Goal: Task Accomplishment & Management: Contribute content

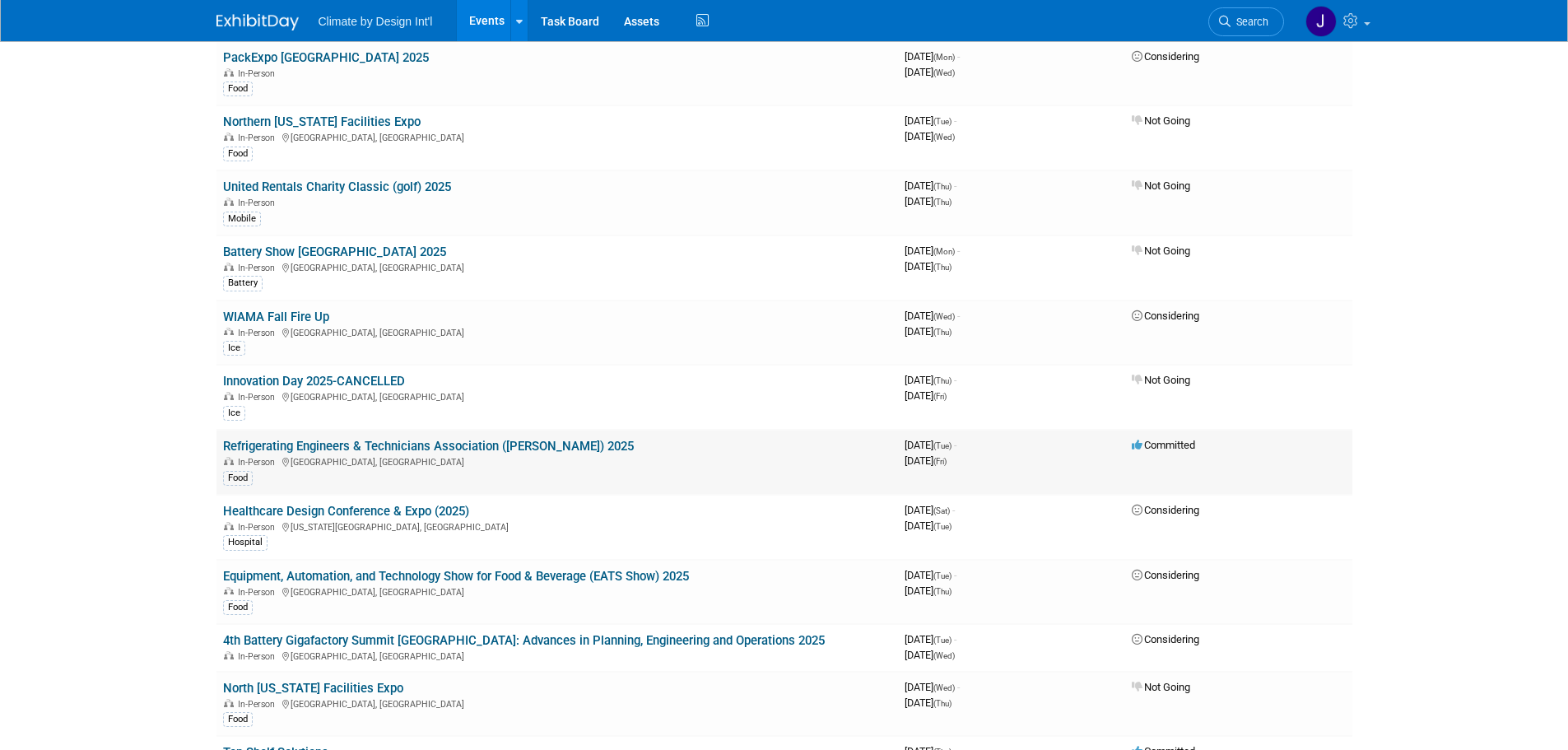
scroll to position [247, 0]
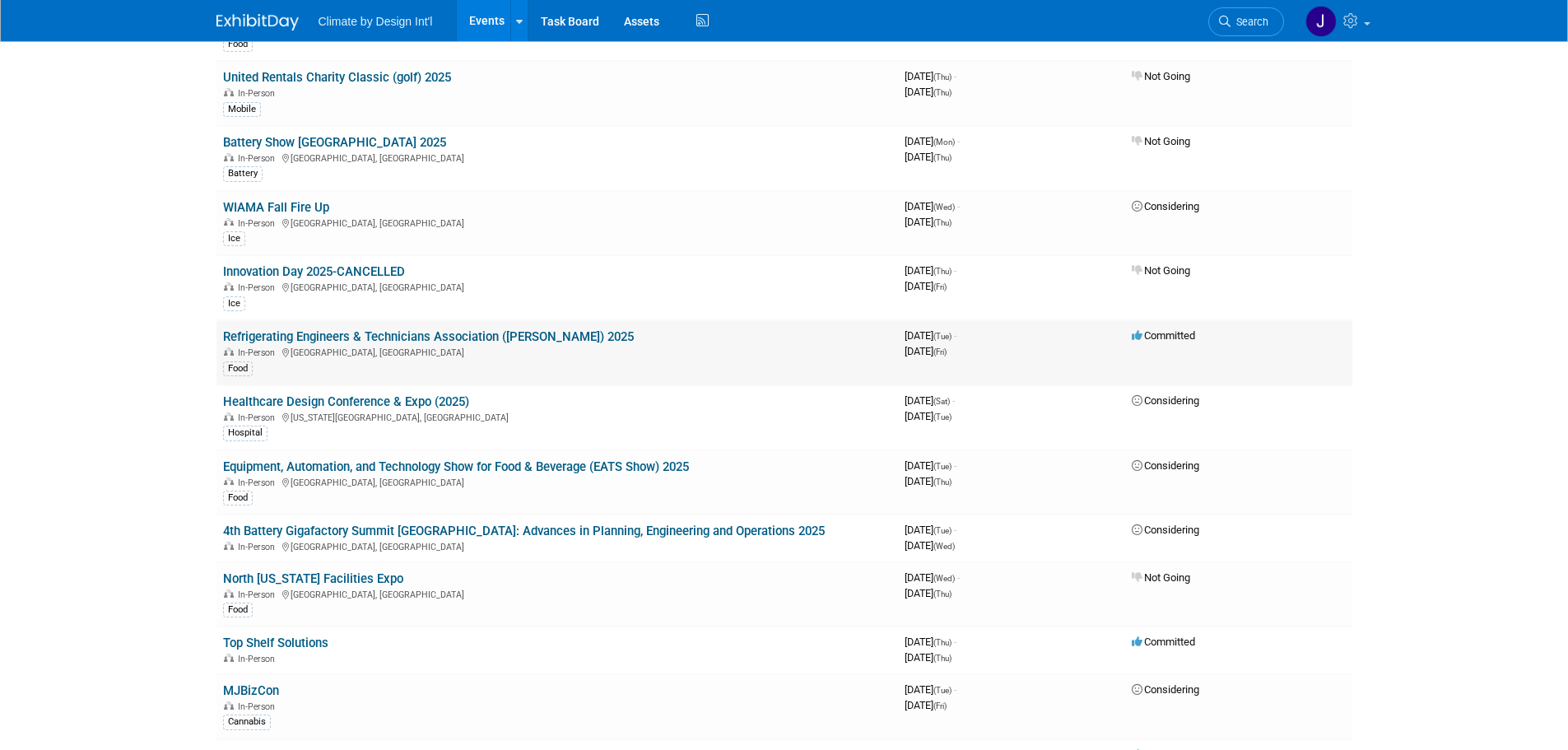
click at [445, 335] on link "Refrigerating Engineers & Technicians Association ([PERSON_NAME]) 2025" at bounding box center [429, 336] width 411 height 15
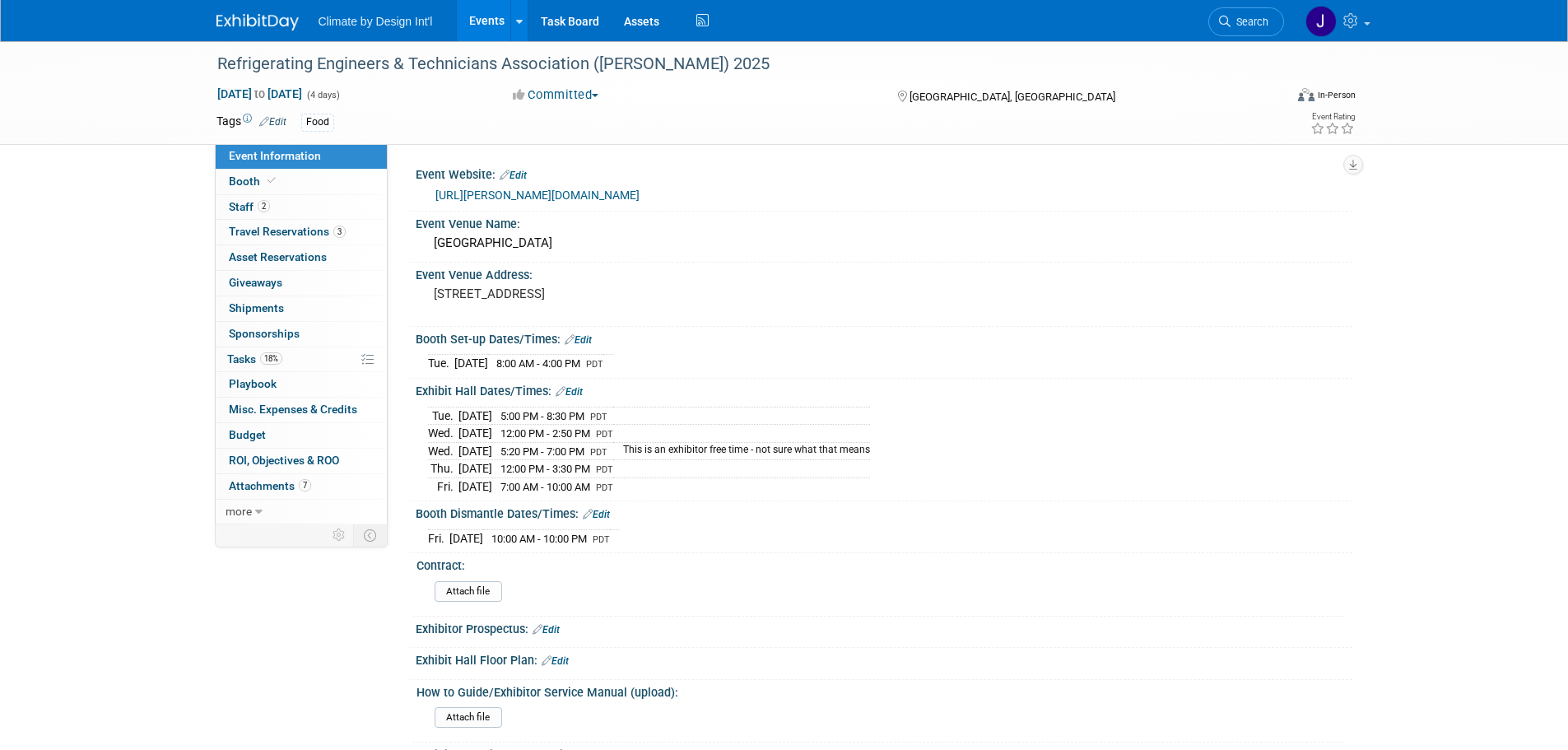
click at [479, 18] on link "Events" at bounding box center [487, 20] width 60 height 41
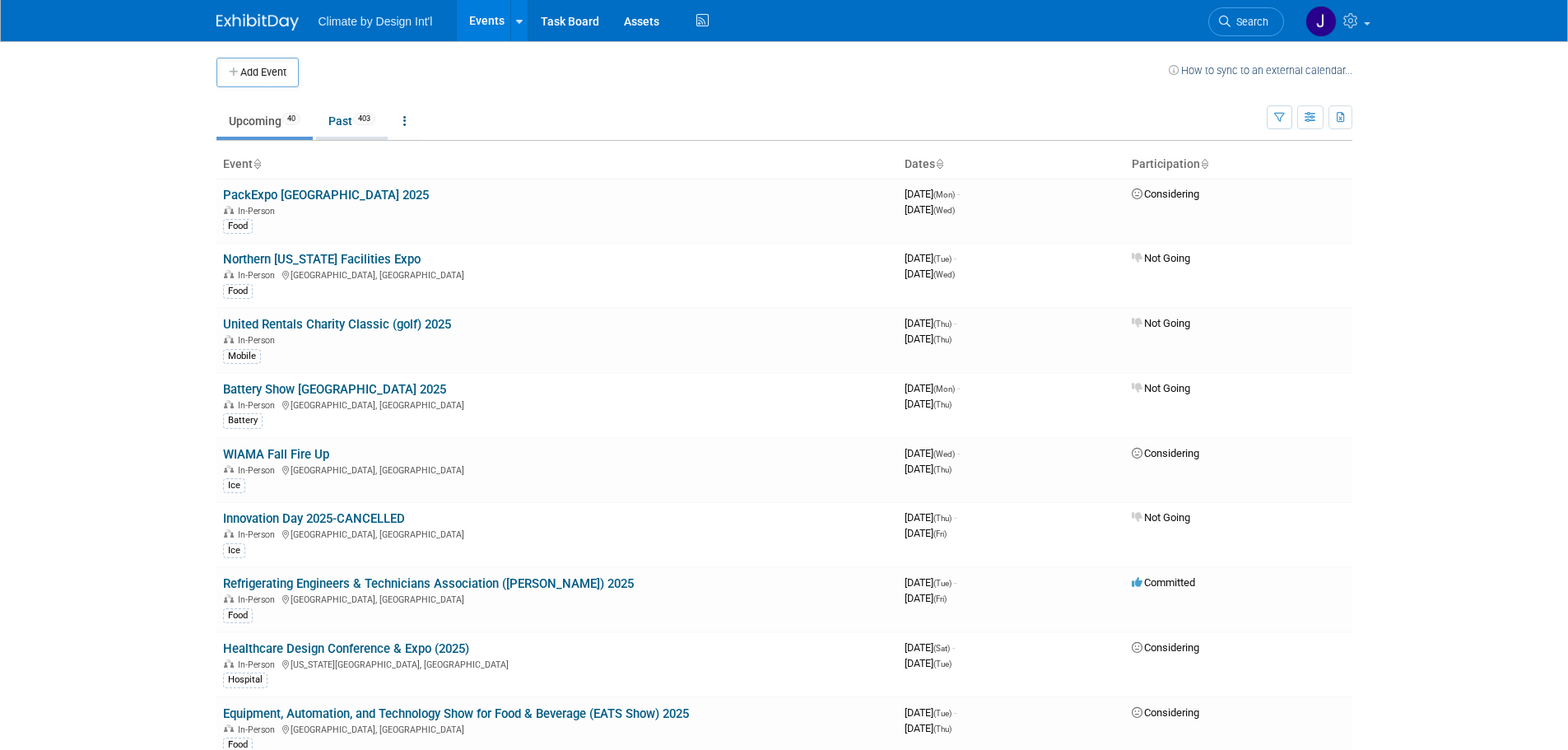
click at [337, 126] on link "Past 403" at bounding box center [352, 121] width 72 height 31
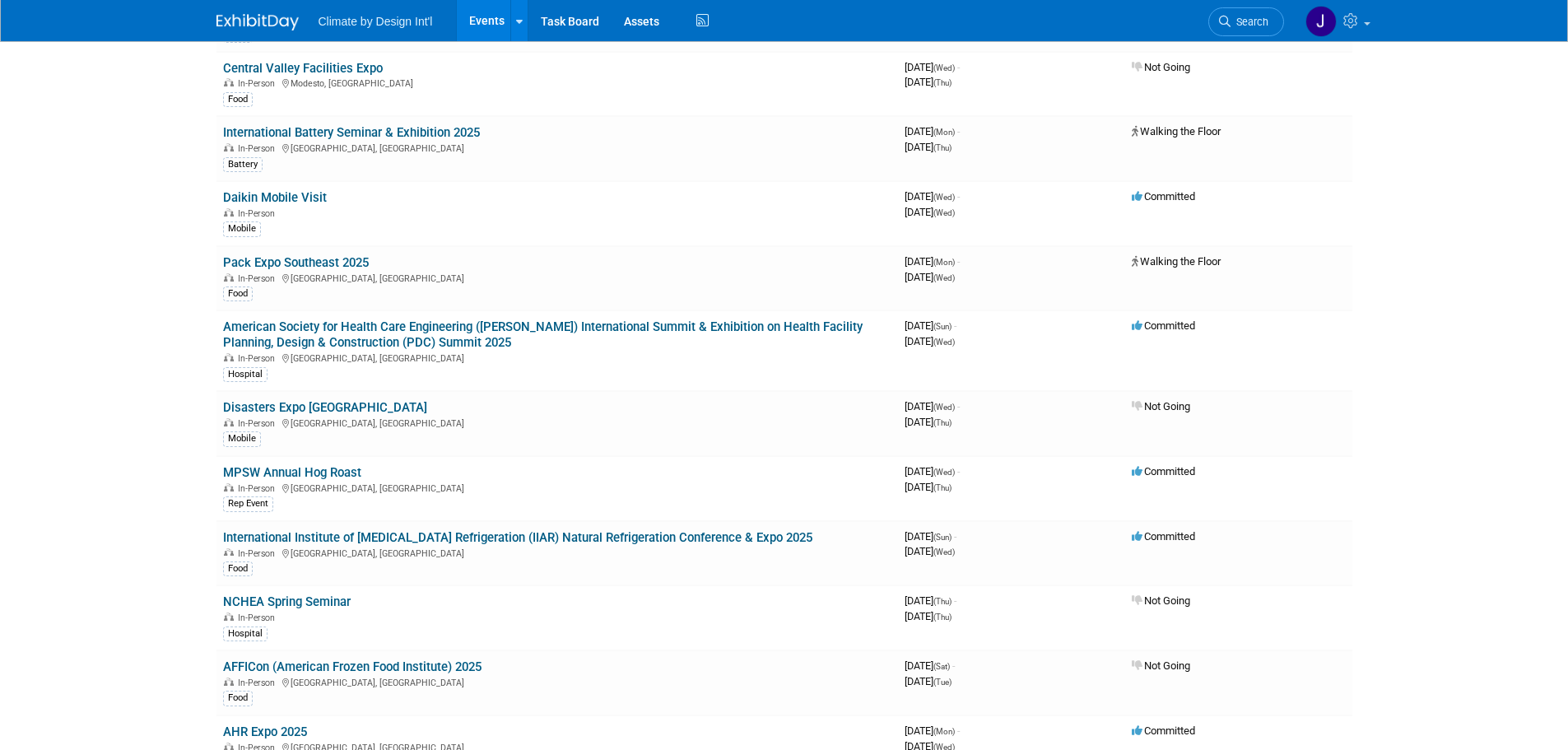
scroll to position [3374, 0]
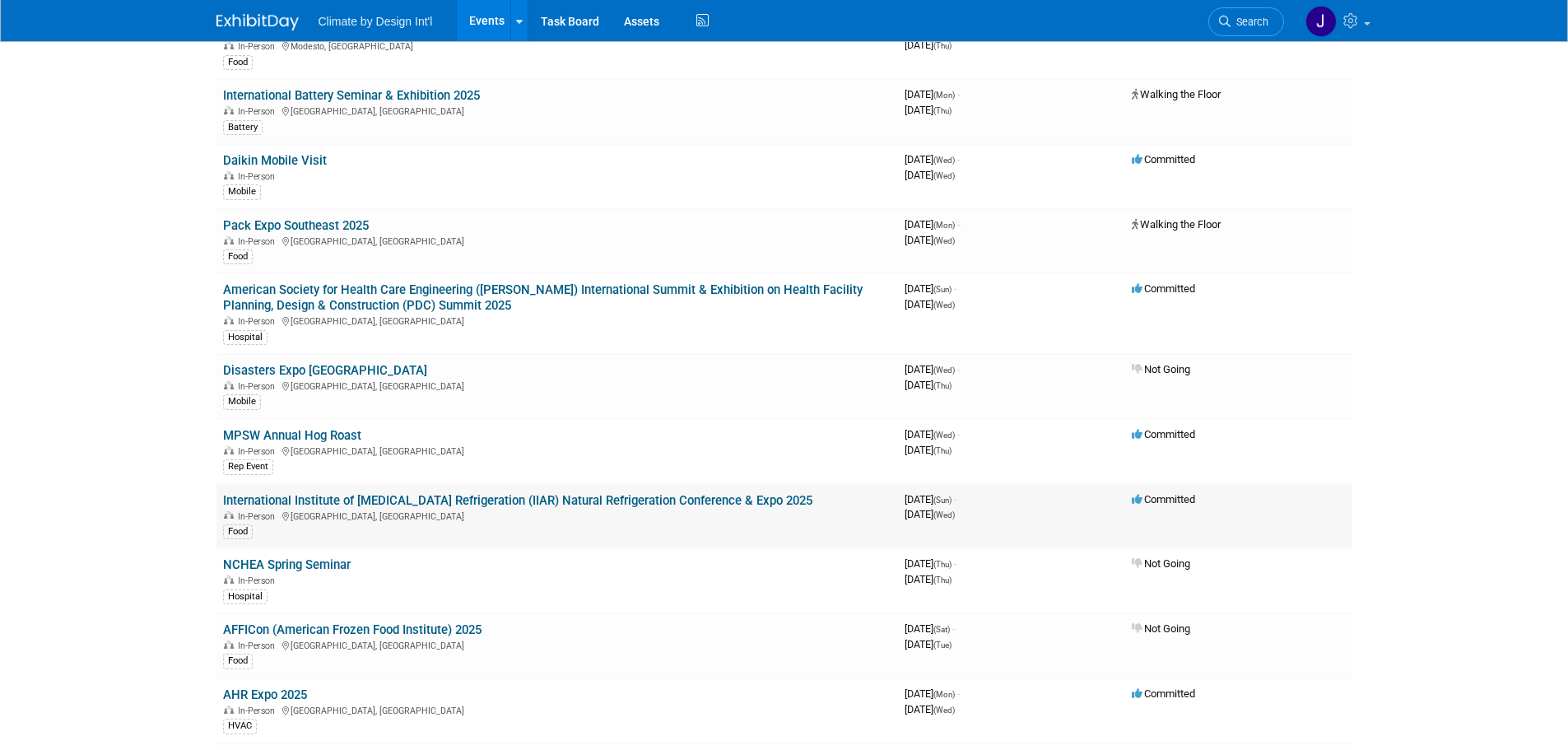
click at [420, 493] on link "International Institute of Ammonia Refrigeration (IIAR) Natural Refrigeration C…" at bounding box center [518, 500] width 589 height 15
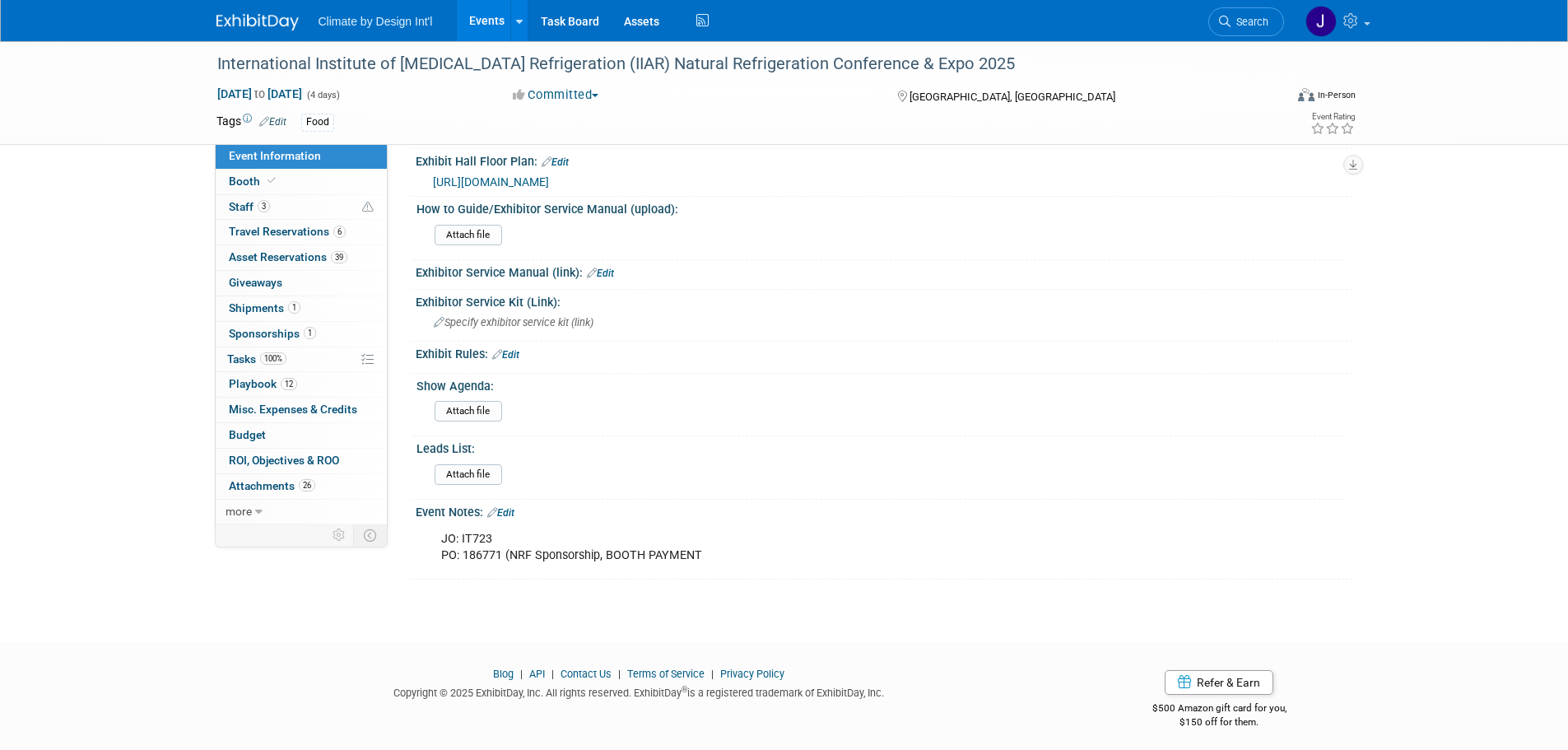
scroll to position [486, 0]
click at [256, 233] on span "Travel Reservations 6" at bounding box center [286, 230] width 117 height 13
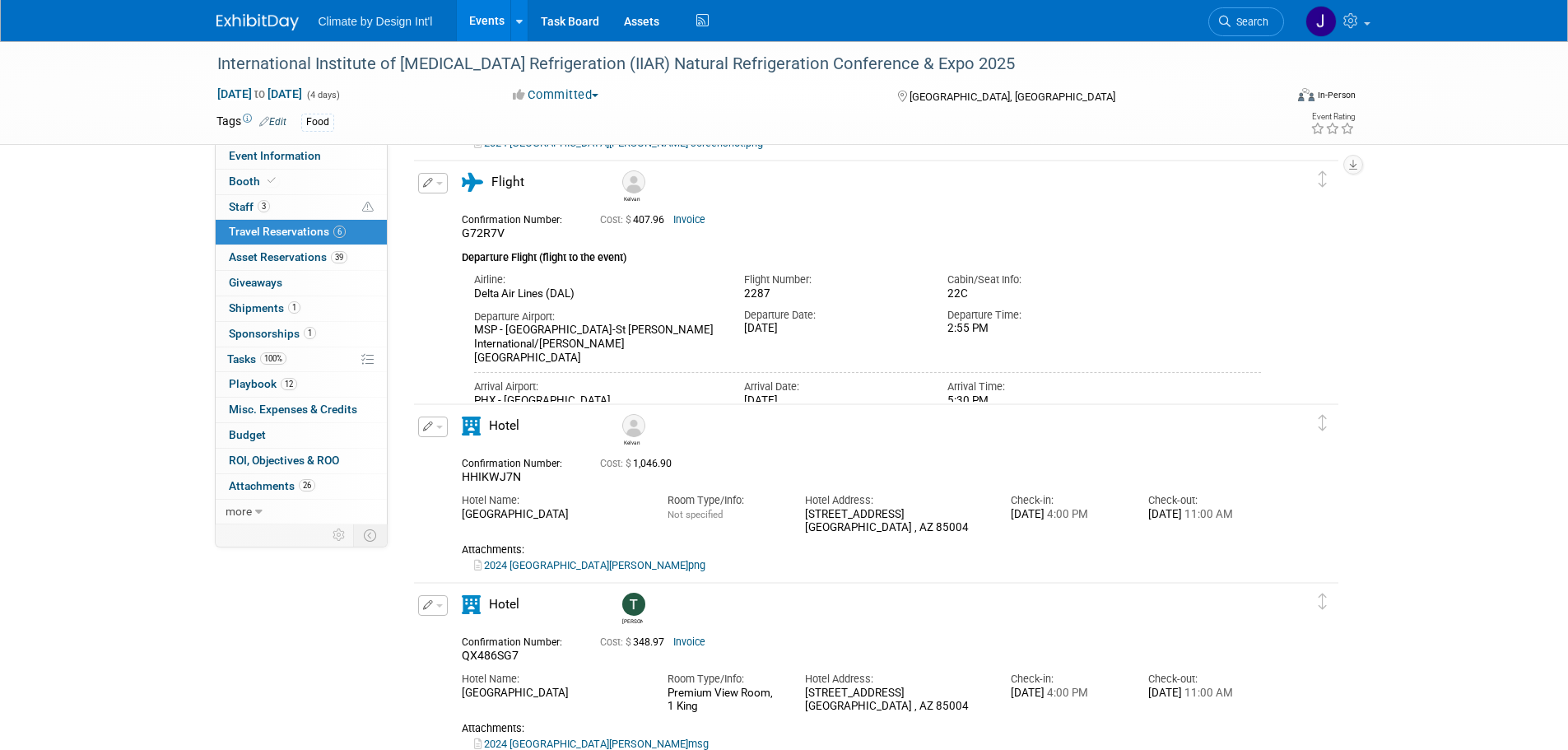
scroll to position [1013, 0]
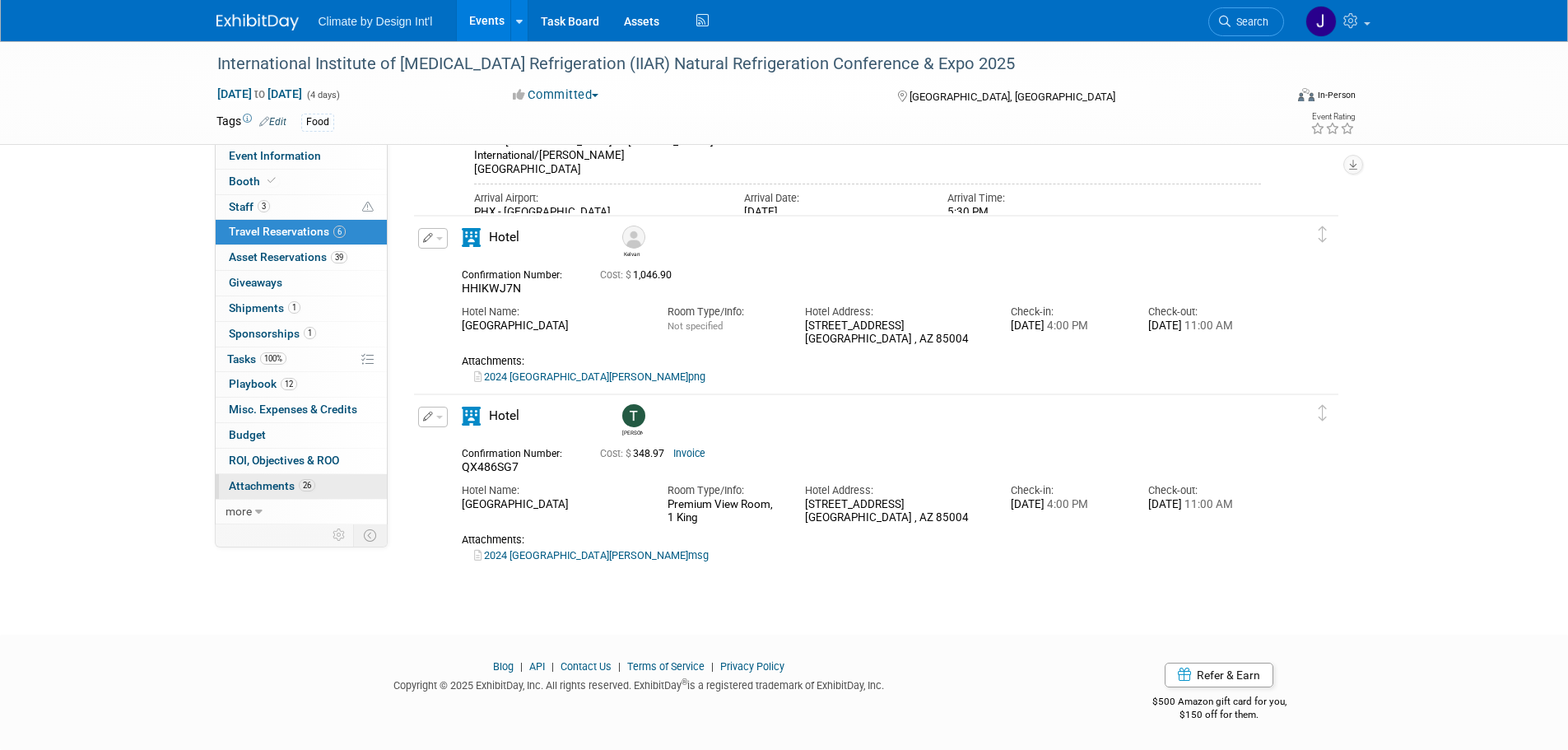
click at [251, 485] on span "Attachments 26" at bounding box center [271, 485] width 87 height 13
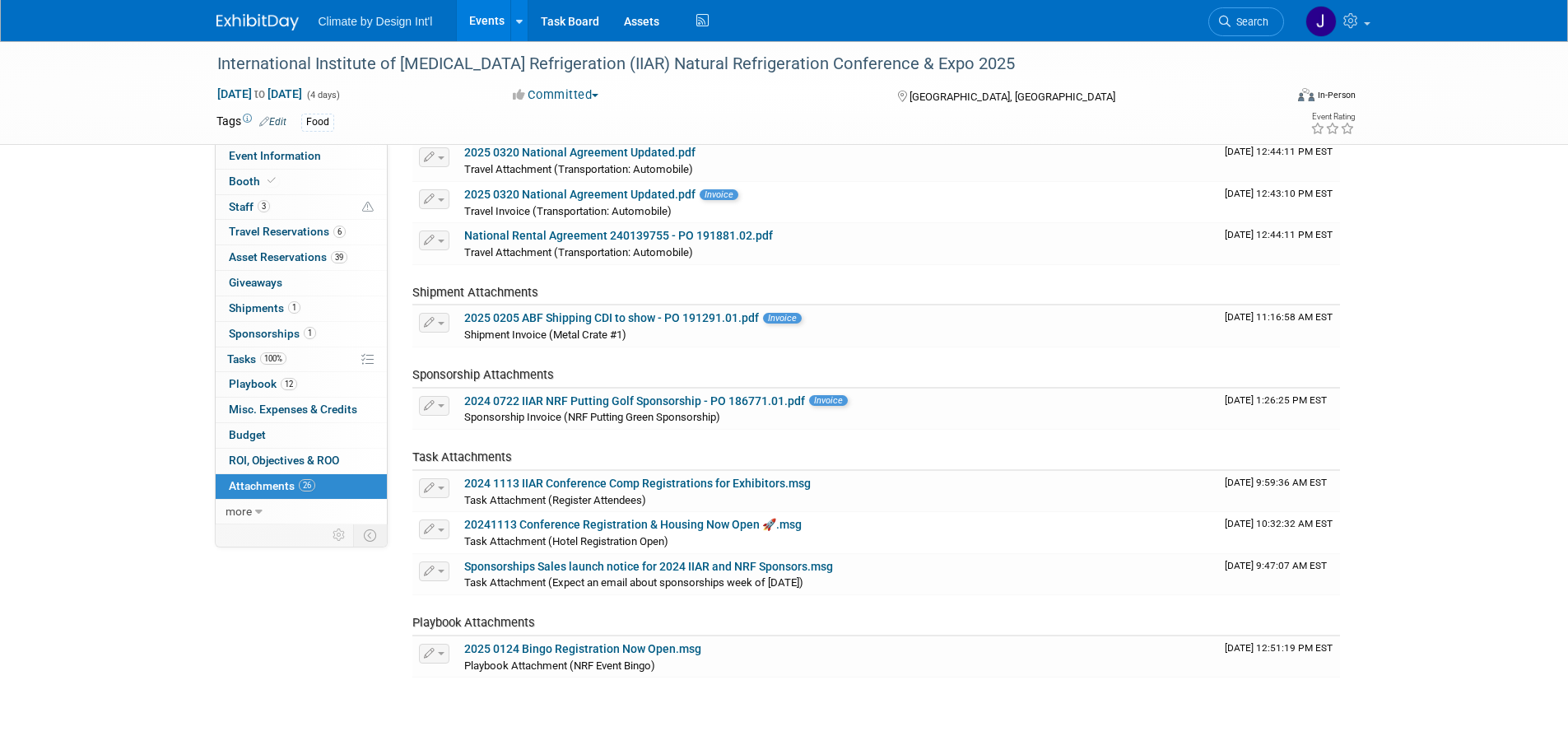
scroll to position [987, 0]
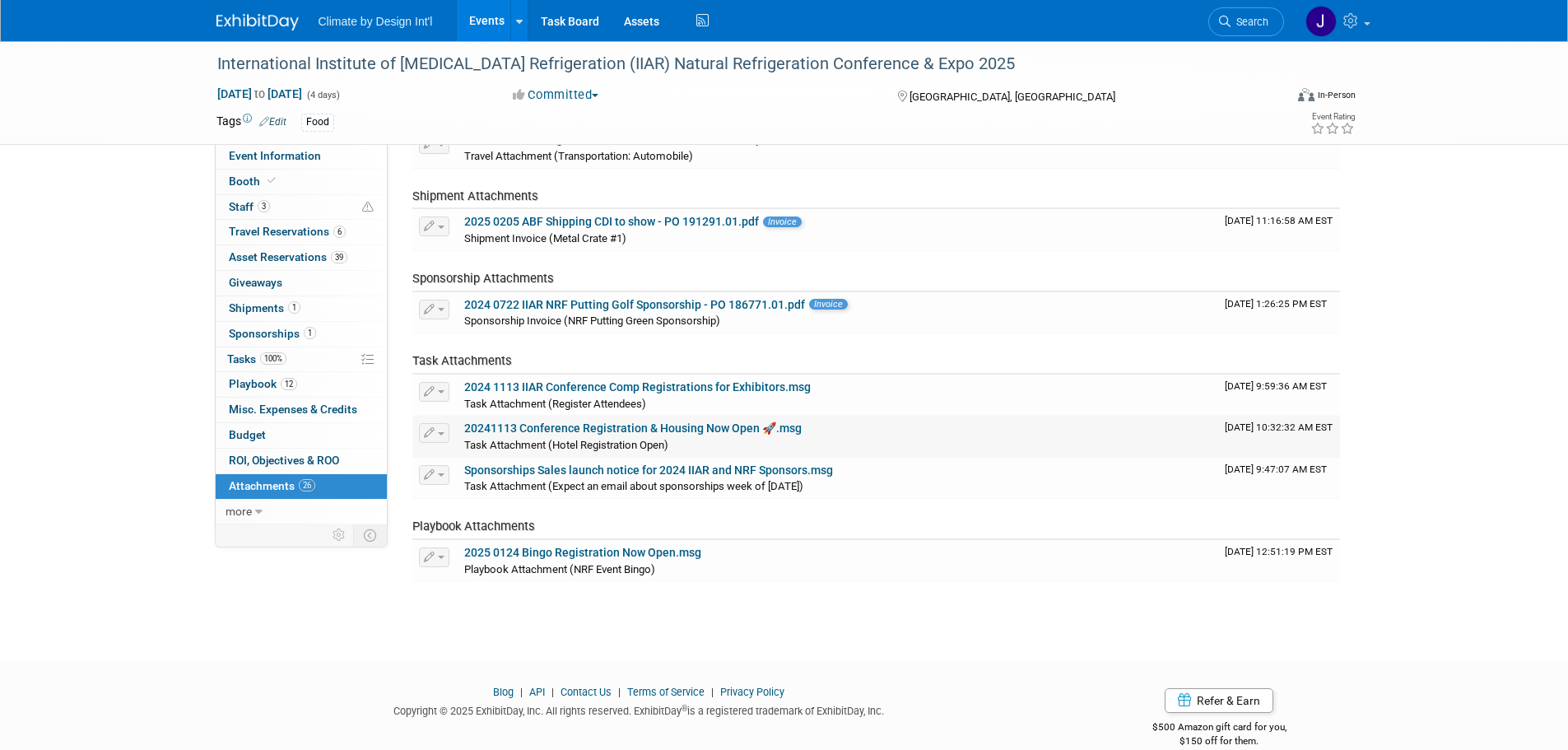
click at [666, 429] on link "20241113 Conference Registration & Housing Now Open 🚀.msg" at bounding box center [632, 427] width 337 height 13
click at [497, 14] on link "Events" at bounding box center [487, 20] width 60 height 41
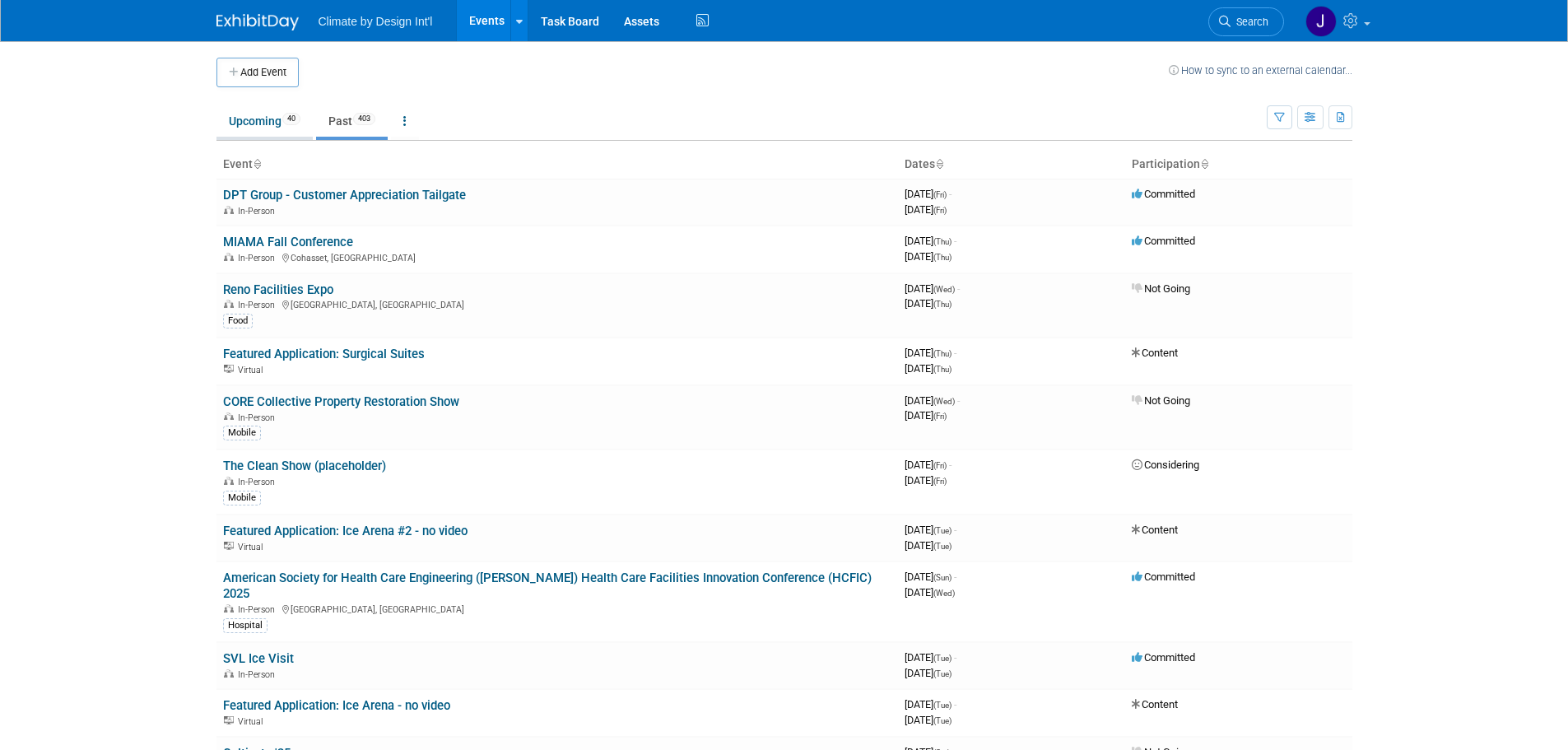
click at [271, 116] on link "Upcoming 40" at bounding box center [264, 121] width 97 height 31
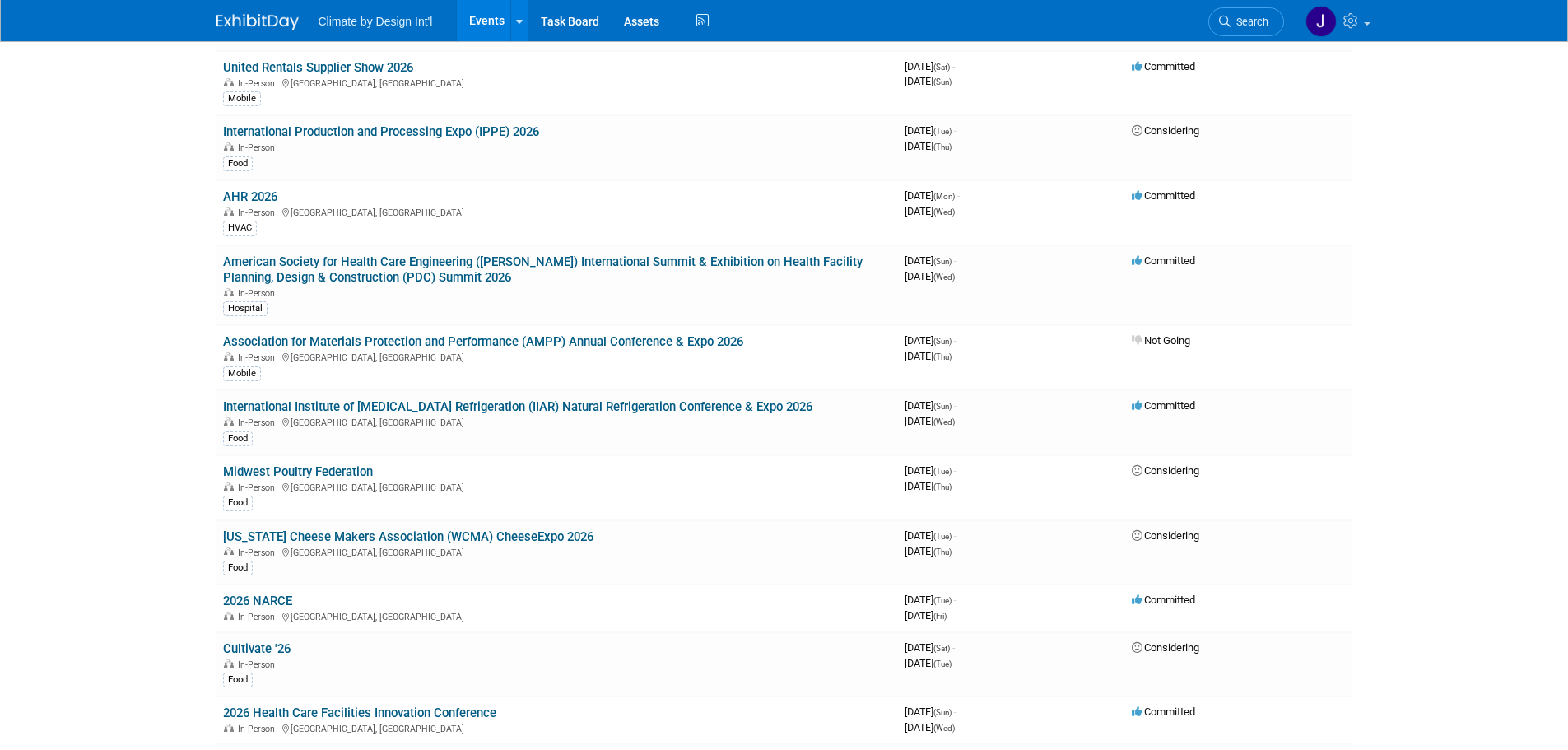
scroll to position [987, 0]
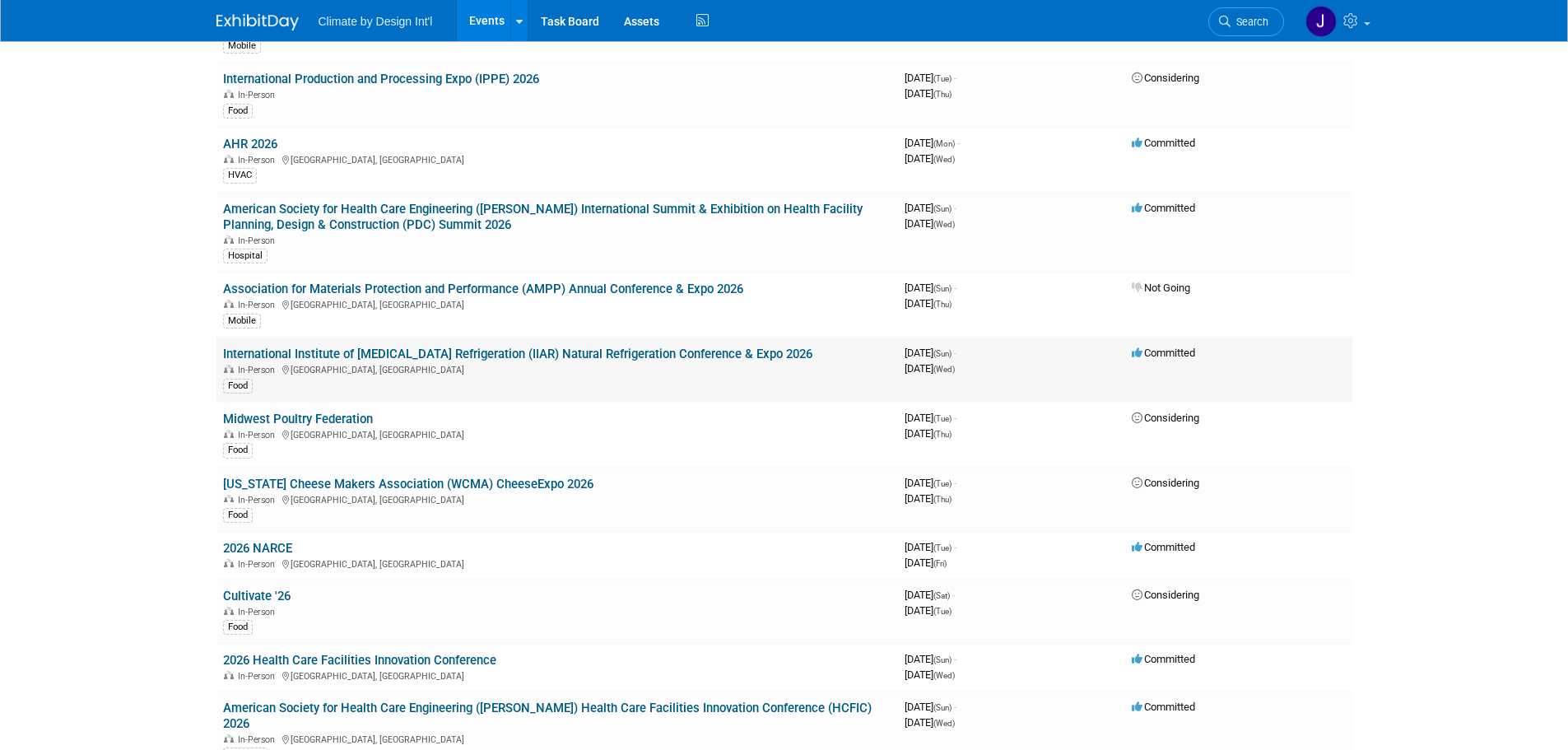
click at [514, 352] on link "International Institute of [MEDICAL_DATA] Refrigeration (IIAR) Natural Refriger…" at bounding box center [518, 353] width 589 height 15
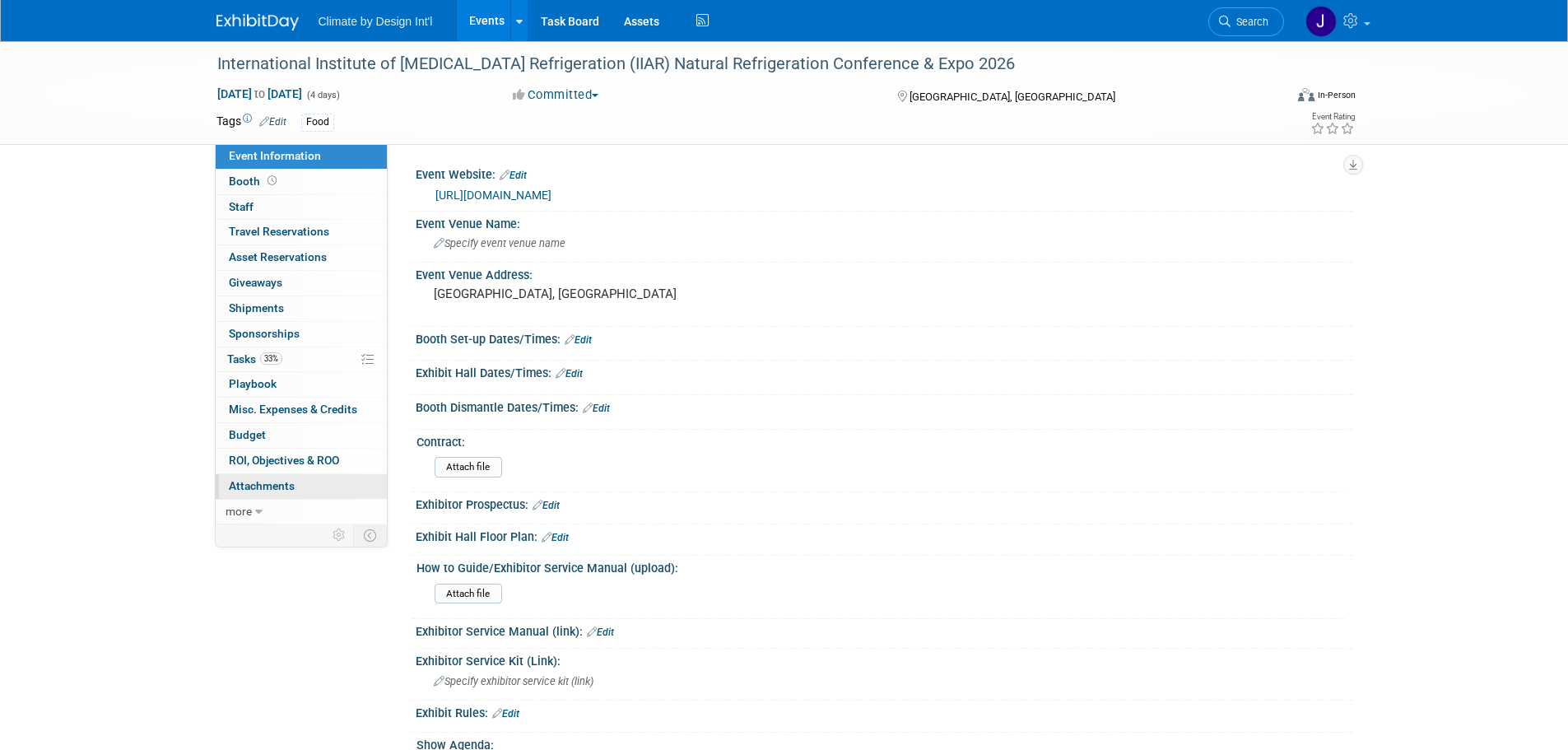
click at [285, 484] on span "Attachments 0" at bounding box center [261, 485] width 66 height 13
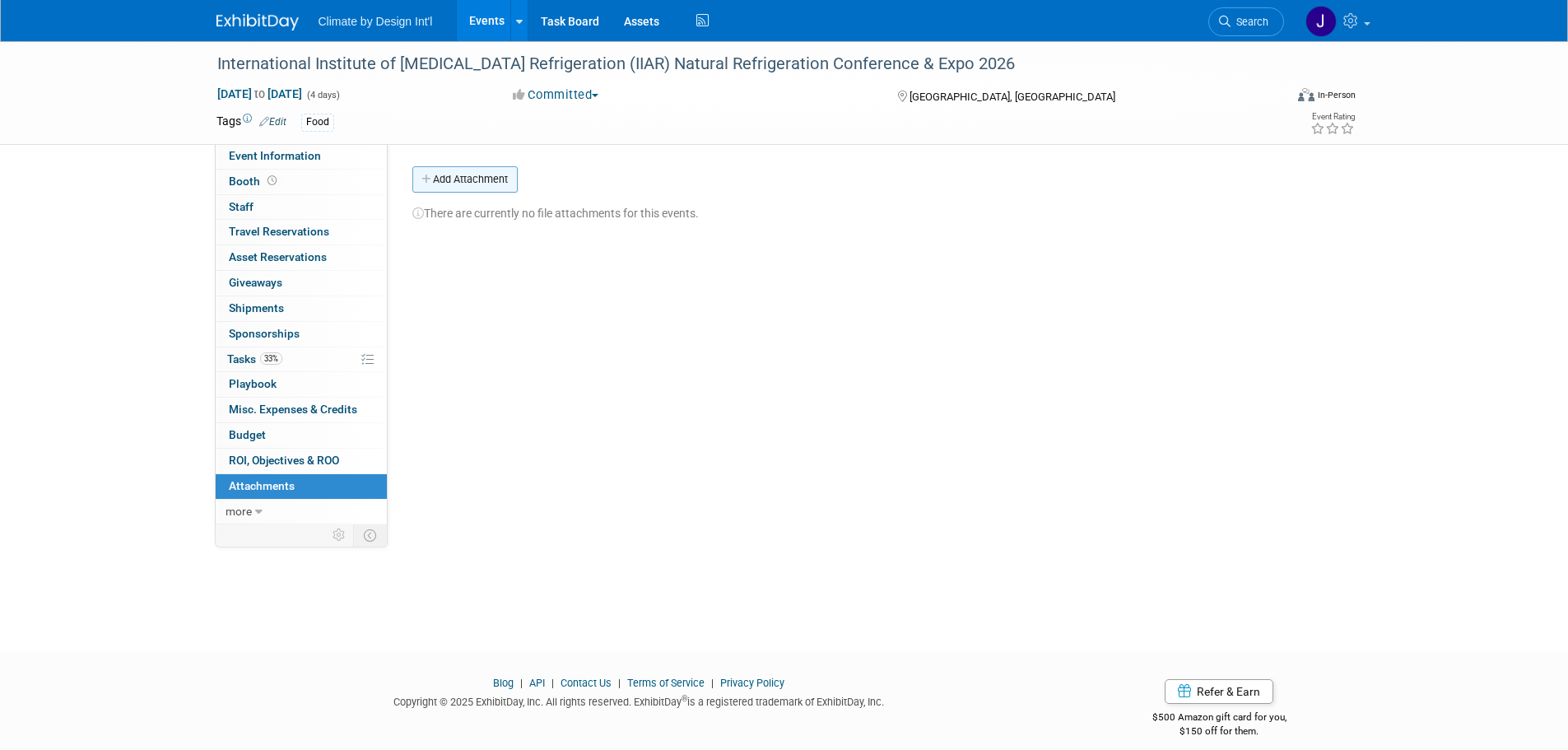
click at [476, 180] on button "Add Attachment" at bounding box center [465, 180] width 106 height 26
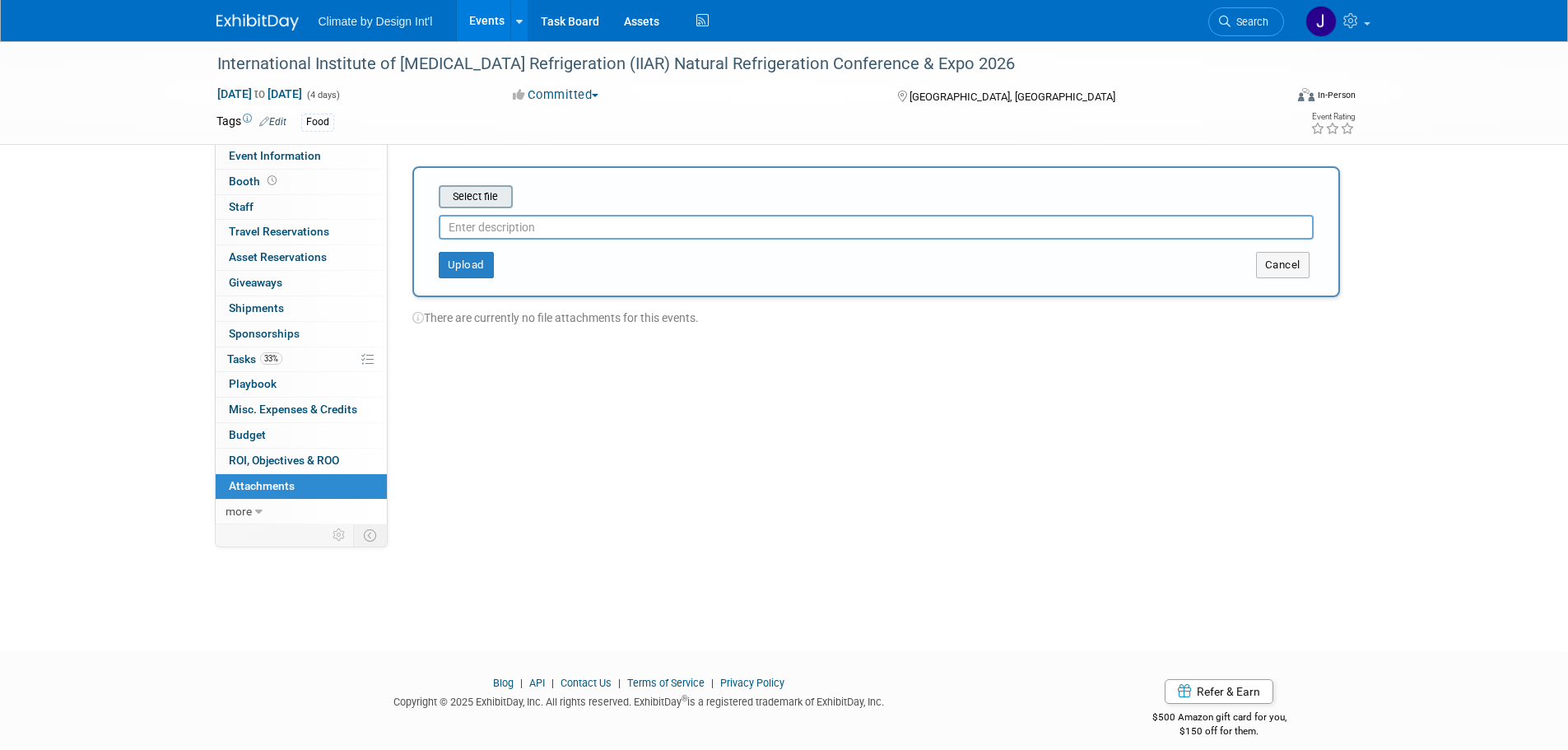
click at [481, 195] on input "file" at bounding box center [413, 196] width 196 height 20
type input "C:\fakepath\FW_ IIAR Natural Refrigeration Conference & Expo 2026 Secure Your H…"
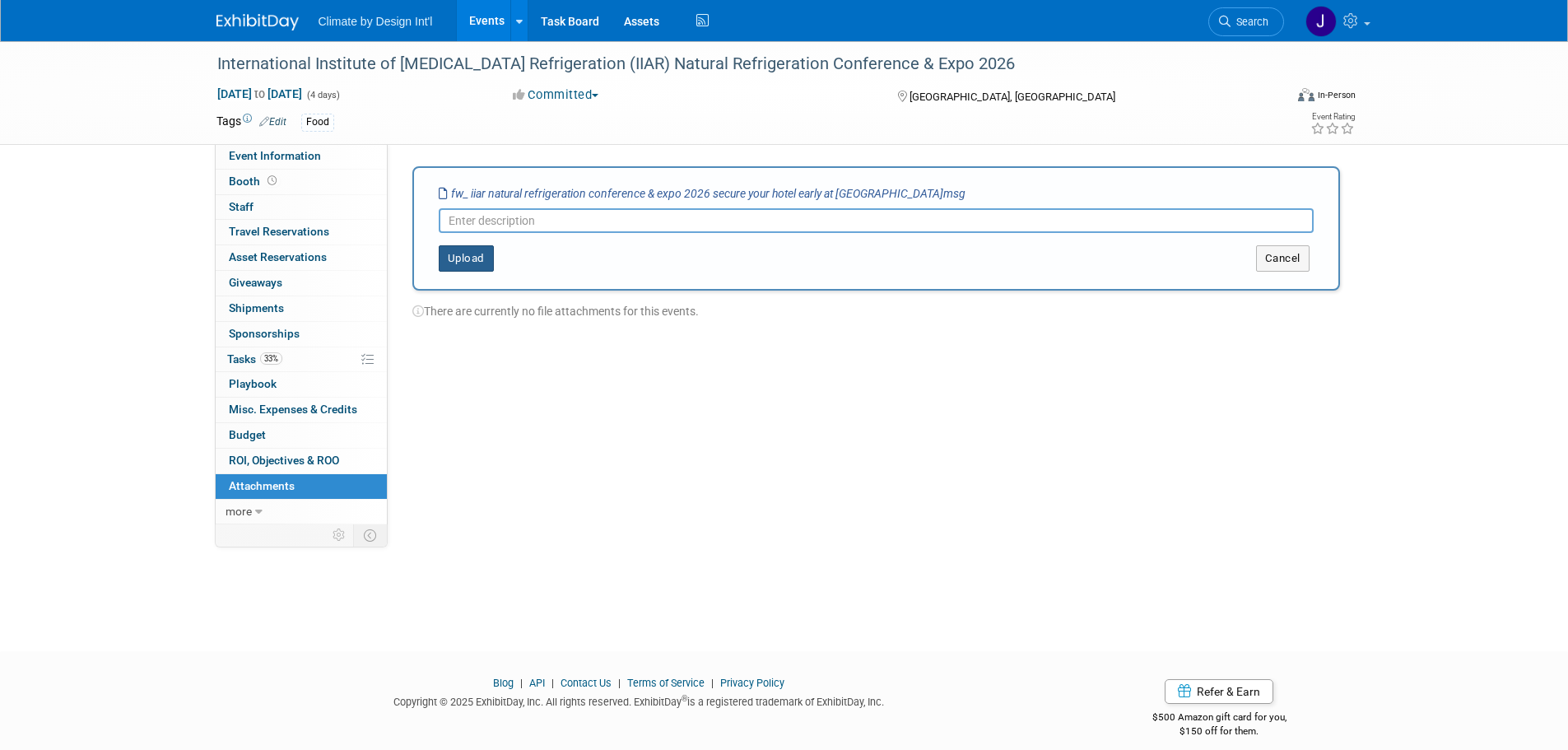
click at [471, 252] on button "Upload" at bounding box center [466, 258] width 55 height 26
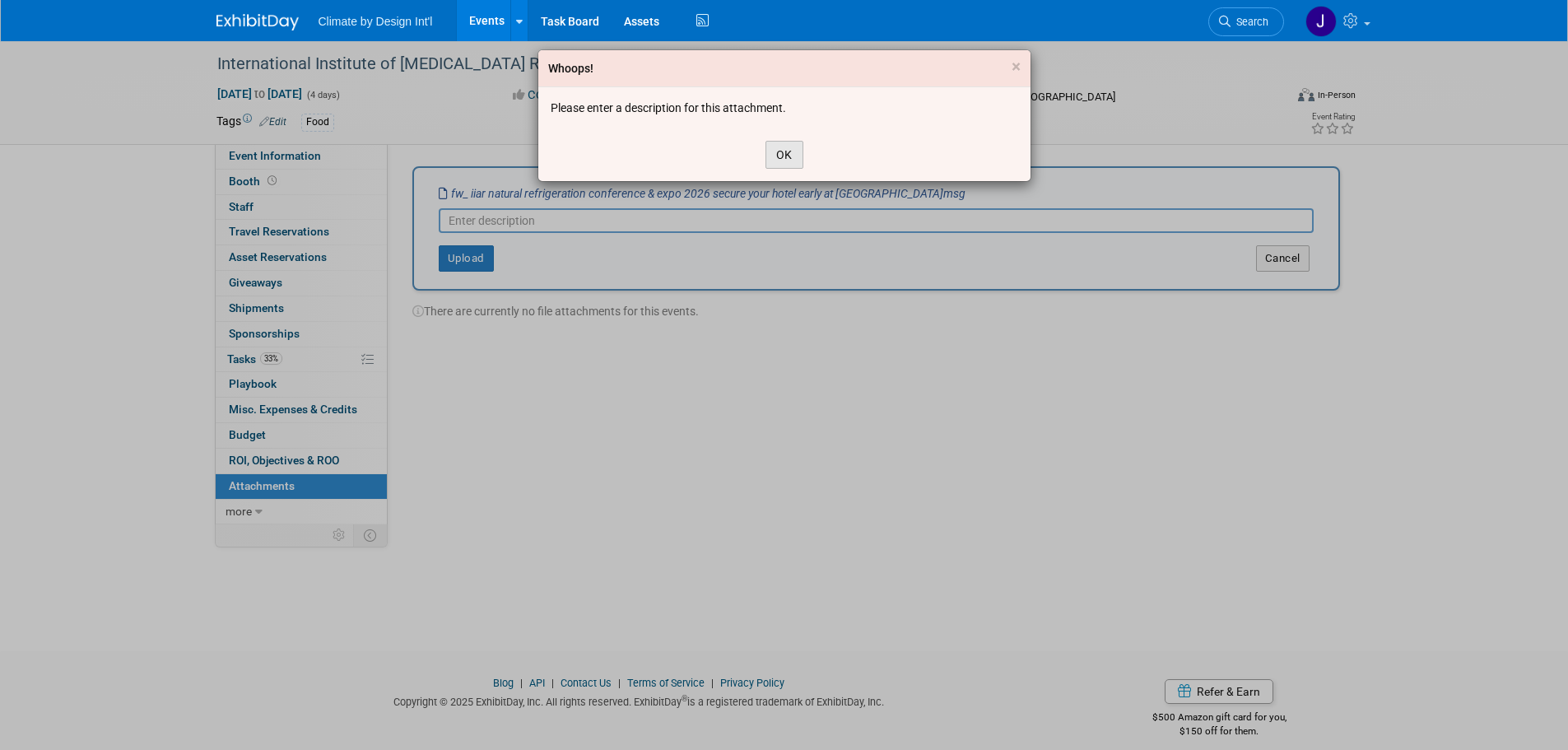
click at [786, 152] on button "OK" at bounding box center [784, 155] width 38 height 28
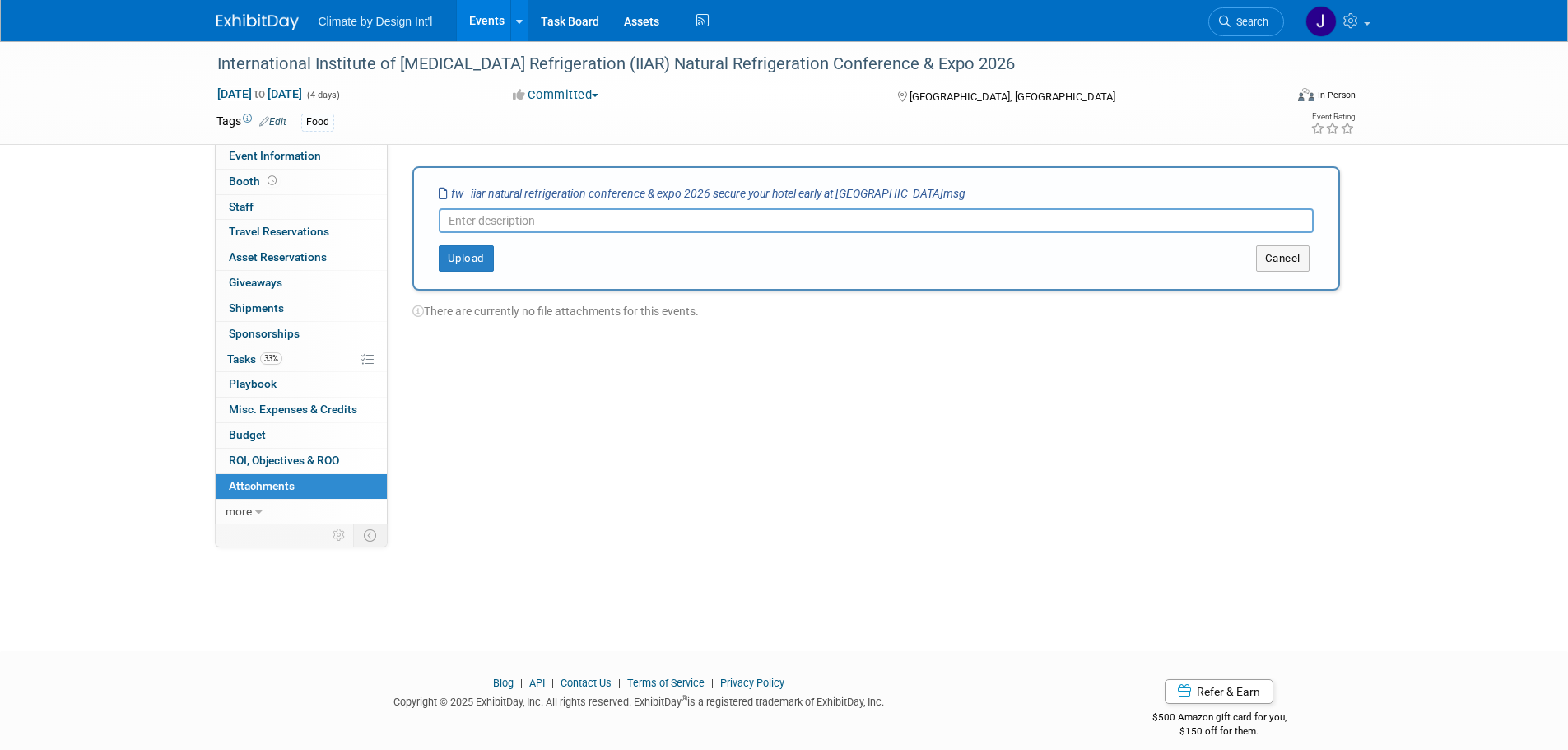
click at [727, 223] on input "text" at bounding box center [876, 220] width 875 height 25
type input "A"
type input "Hotels Available"
click at [464, 260] on button "Upload" at bounding box center [466, 258] width 55 height 26
